Goal: Task Accomplishment & Management: Manage account settings

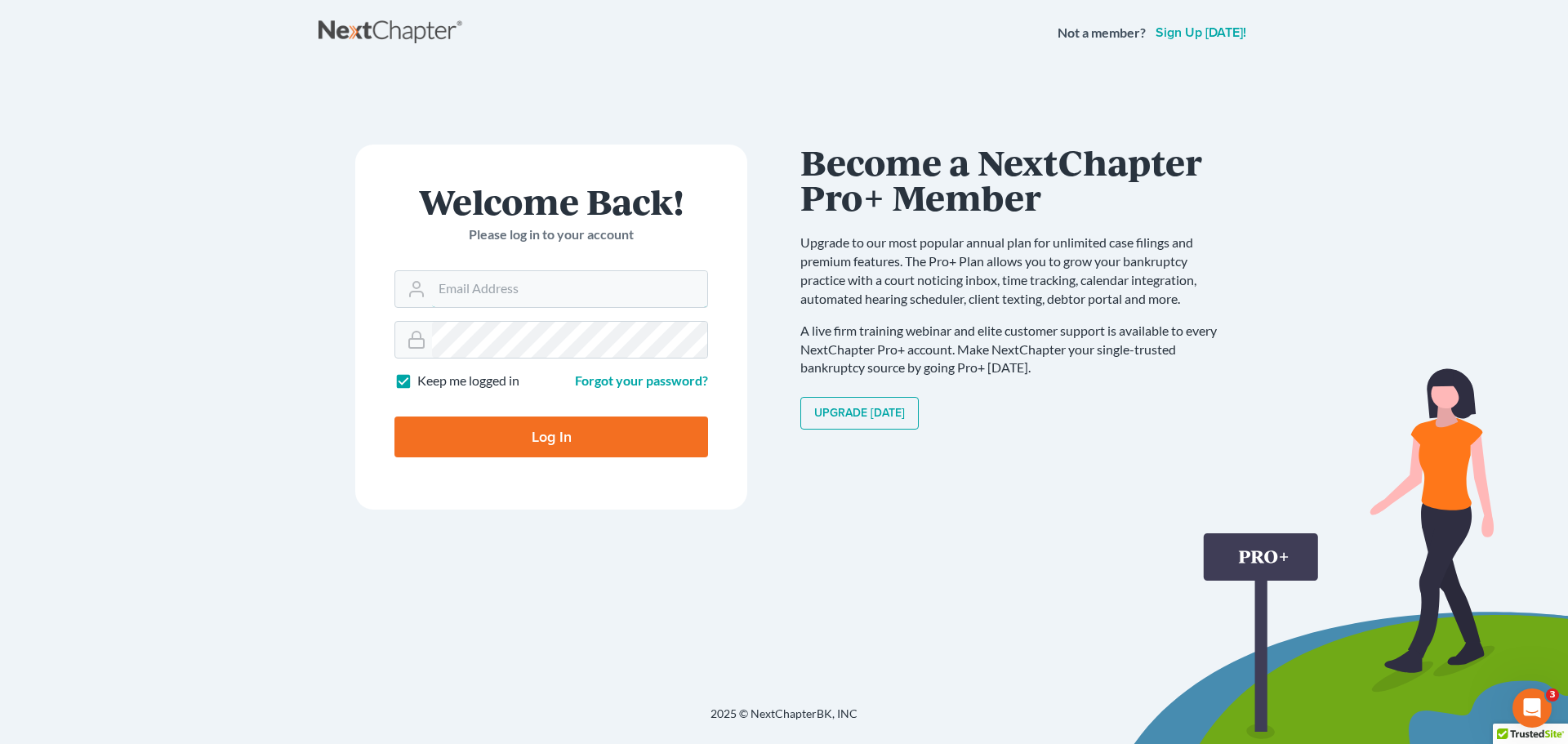
type input "wbfecher@statmanharris.com"
click at [465, 446] on input "Log In" at bounding box center [551, 437] width 314 height 41
type input "Thinking..."
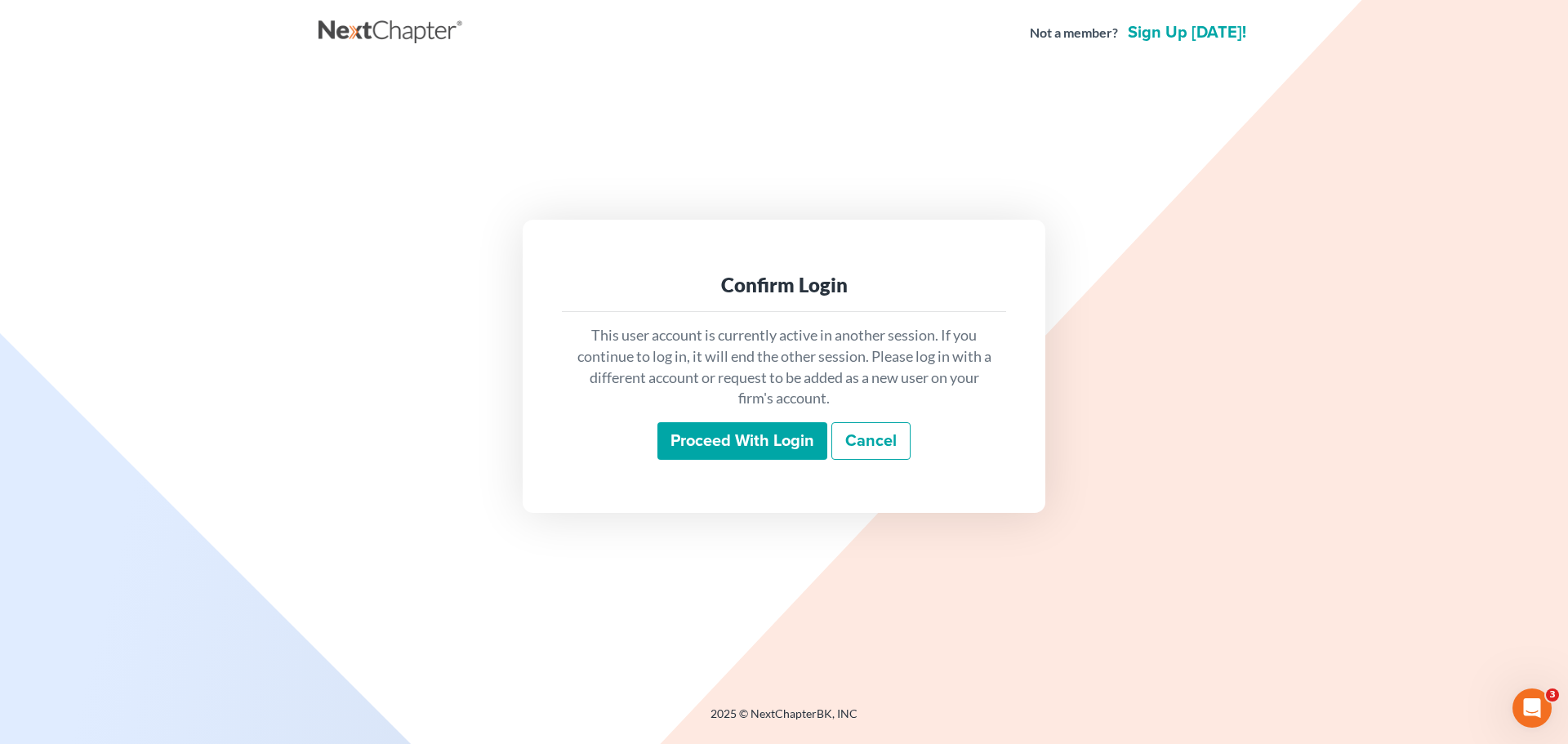
click at [872, 442] on link "Cancel" at bounding box center [870, 440] width 79 height 37
